Goal: Information Seeking & Learning: Learn about a topic

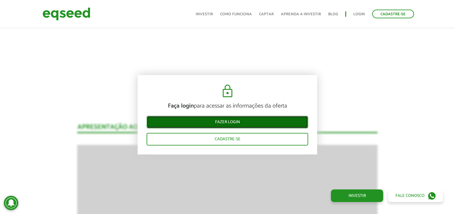
click at [214, 122] on link "Fazer login" at bounding box center [228, 122] width 162 height 13
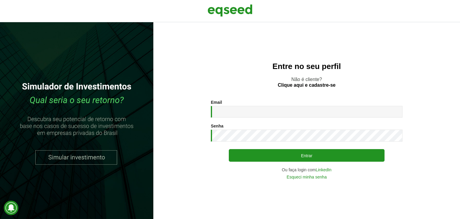
click at [253, 105] on div "Email * Digite seu endereço de e-mail." at bounding box center [307, 109] width 192 height 18
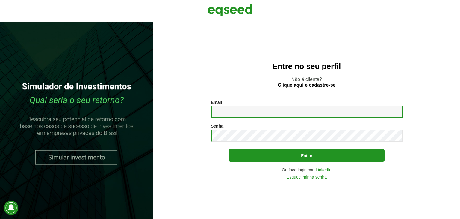
click at [253, 111] on input "Email *" at bounding box center [307, 112] width 192 height 12
type input "**********"
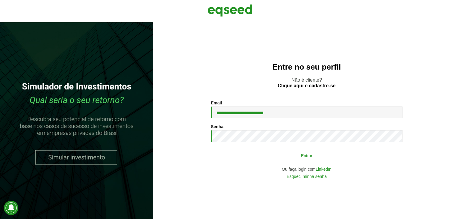
click at [296, 156] on button "Entrar" at bounding box center [307, 154] width 156 height 11
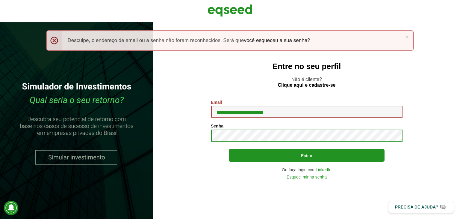
click at [229, 149] on button "Entrar" at bounding box center [307, 155] width 156 height 13
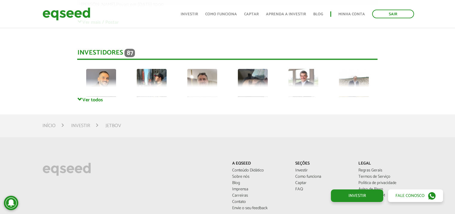
scroll to position [1668, 0]
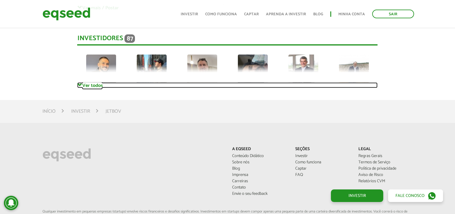
click at [96, 85] on link "Ver todos" at bounding box center [227, 85] width 301 height 6
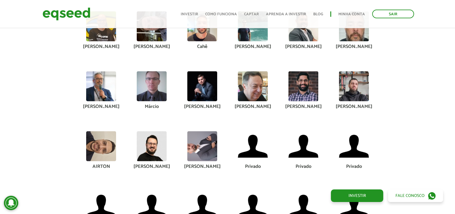
scroll to position [1698, 0]
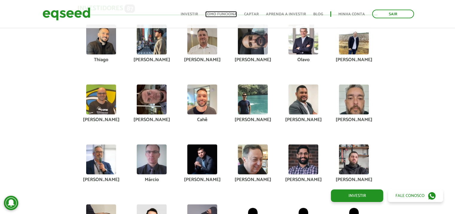
click at [226, 13] on link "Como funciona" at bounding box center [221, 14] width 32 height 4
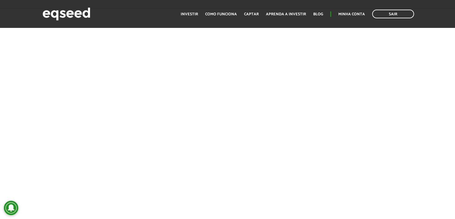
scroll to position [955, 0]
click at [294, 12] on link "Aprenda a investir" at bounding box center [286, 14] width 40 height 4
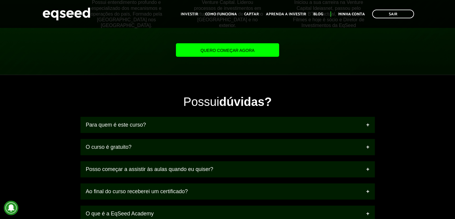
scroll to position [689, 0]
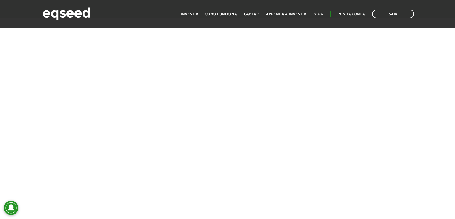
scroll to position [1045, 0]
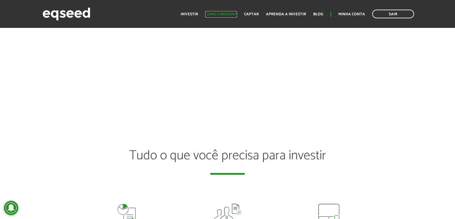
click at [221, 12] on link "Como funciona" at bounding box center [221, 14] width 32 height 4
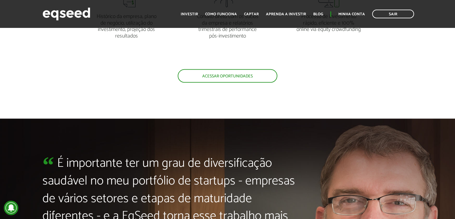
scroll to position [1258, 0]
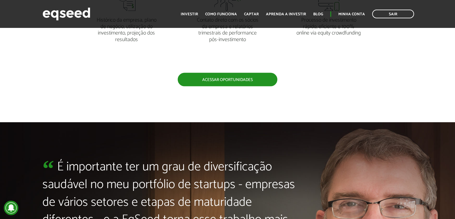
drag, startPoint x: 228, startPoint y: 75, endPoint x: 231, endPoint y: 75, distance: 3.6
click at [228, 75] on link "Acessar oportunidades" at bounding box center [228, 79] width 100 height 13
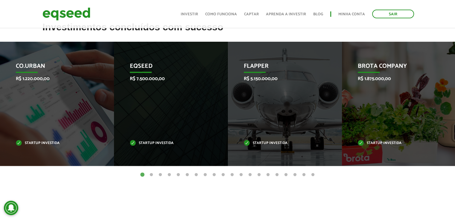
scroll to position [240, 0]
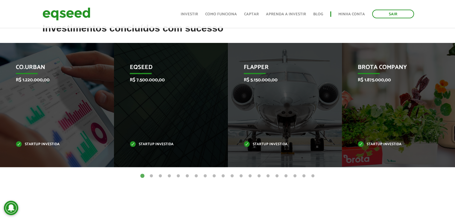
click at [151, 175] on button "2" at bounding box center [152, 176] width 6 height 6
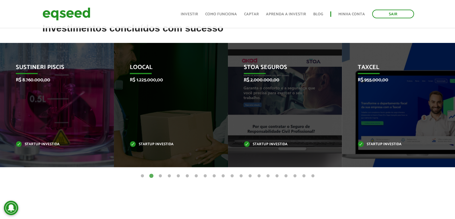
click at [159, 175] on button "3" at bounding box center [161, 176] width 6 height 6
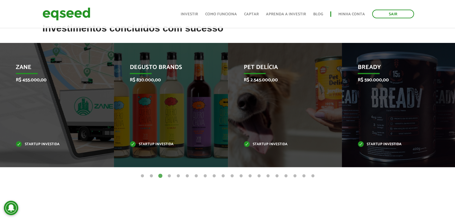
click at [169, 177] on button "4" at bounding box center [170, 176] width 6 height 6
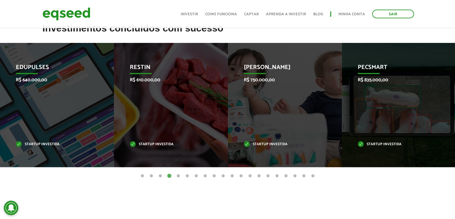
click at [178, 176] on button "5" at bounding box center [178, 176] width 6 height 6
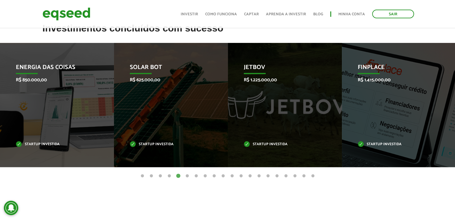
click at [188, 175] on button "6" at bounding box center [187, 176] width 6 height 6
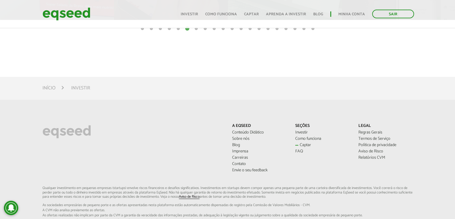
scroll to position [419, 0]
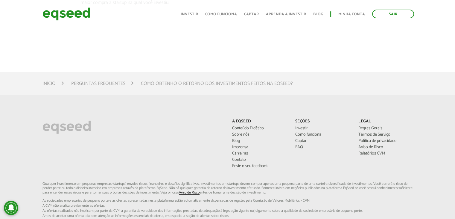
scroll to position [30, 0]
